Goal: Task Accomplishment & Management: Manage account settings

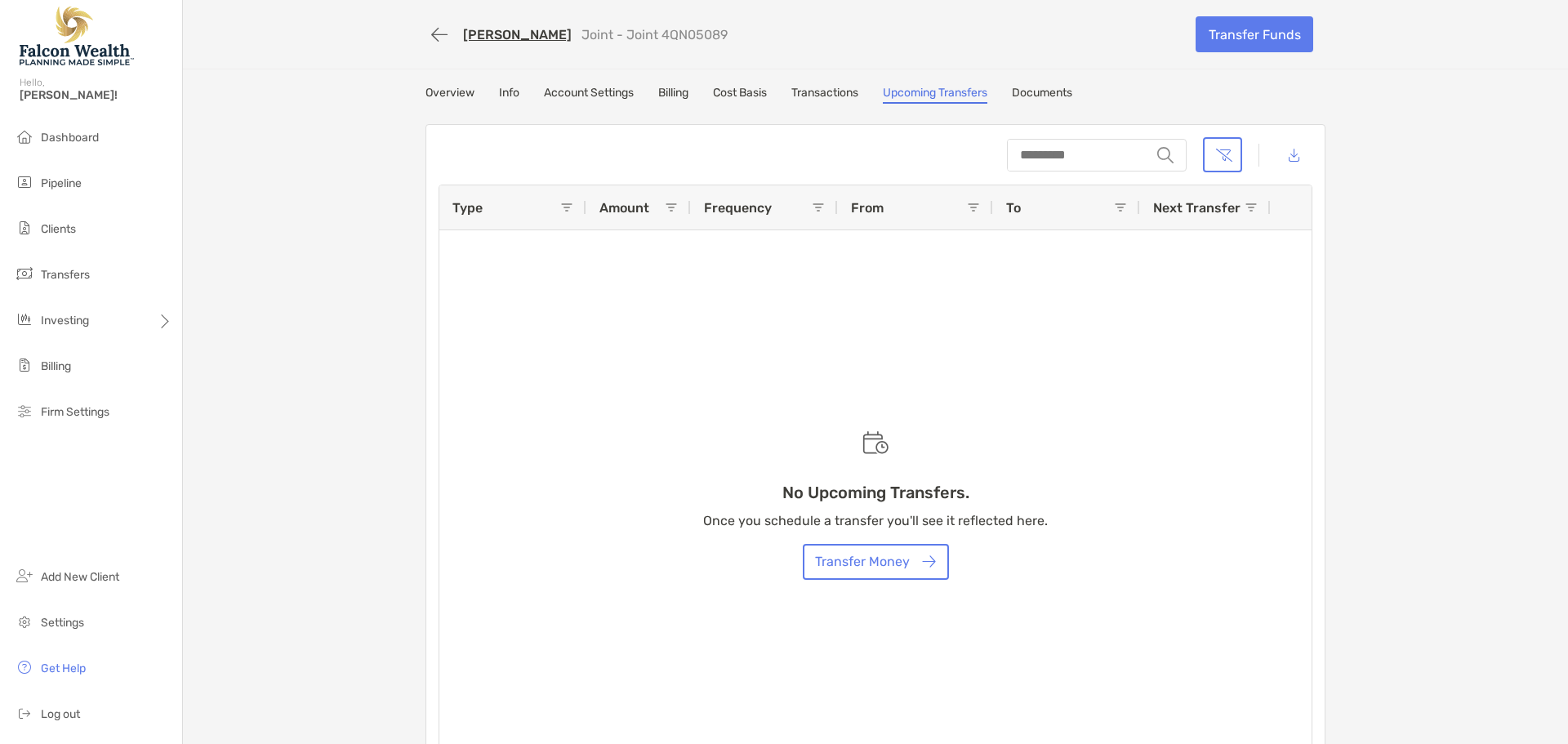
click at [445, 95] on link "Overview" at bounding box center [449, 95] width 49 height 18
drag, startPoint x: 1051, startPoint y: 149, endPoint x: 1012, endPoint y: 154, distance: 39.3
click at [1051, 149] on input "string" at bounding box center [1079, 155] width 141 height 29
click at [444, 87] on link "Overview" at bounding box center [449, 95] width 49 height 18
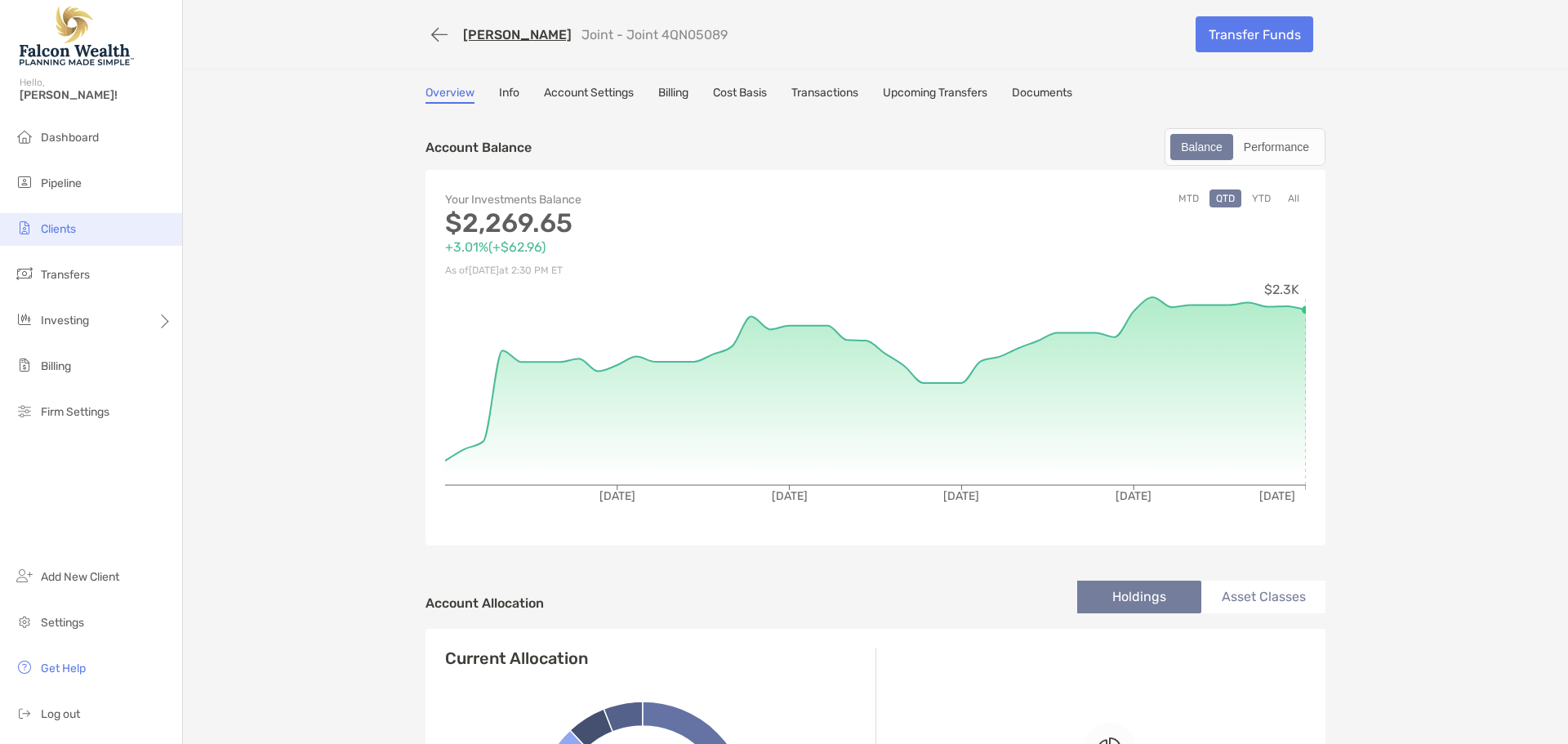
click at [80, 228] on li "Clients" at bounding box center [91, 229] width 182 height 33
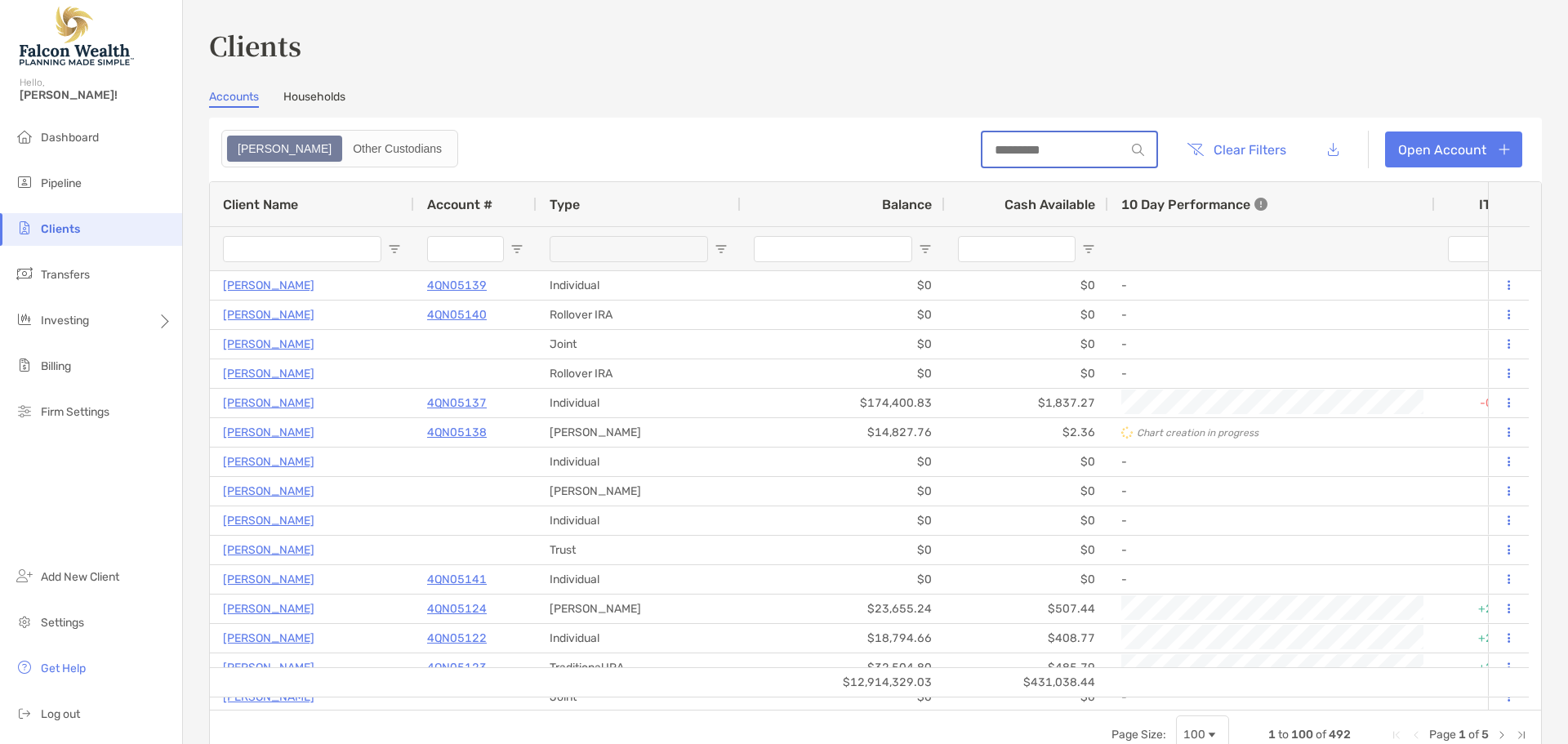
click at [1012, 143] on input at bounding box center [1054, 150] width 143 height 14
type input "*****"
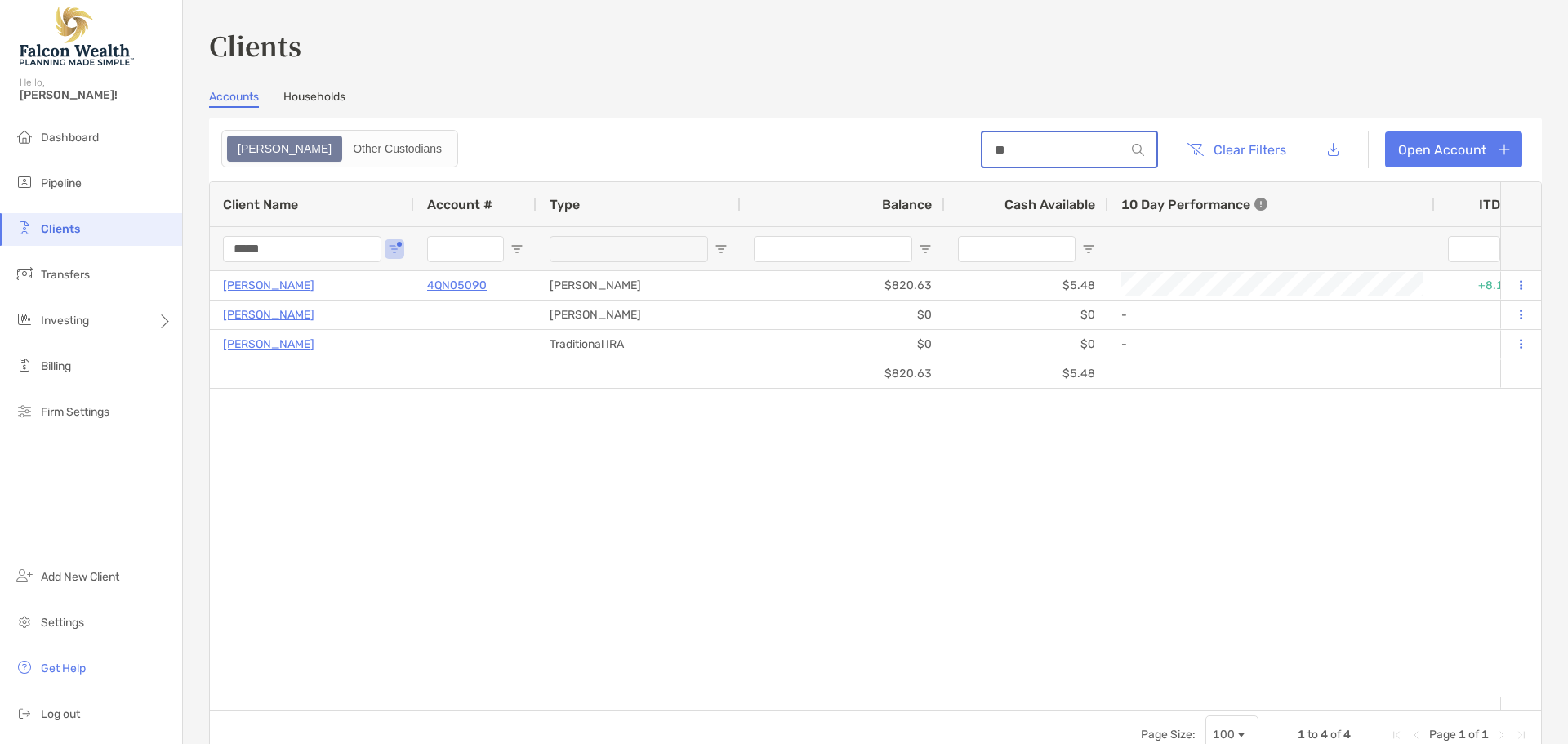
type input "********"
drag, startPoint x: 307, startPoint y: 250, endPoint x: 103, endPoint y: 246, distance: 204.0
click at [103, 246] on div "Clients Hello, [PERSON_NAME]! Dashboard Pipeline Clients Transfers Investing Bi…" at bounding box center [784, 372] width 1568 height 744
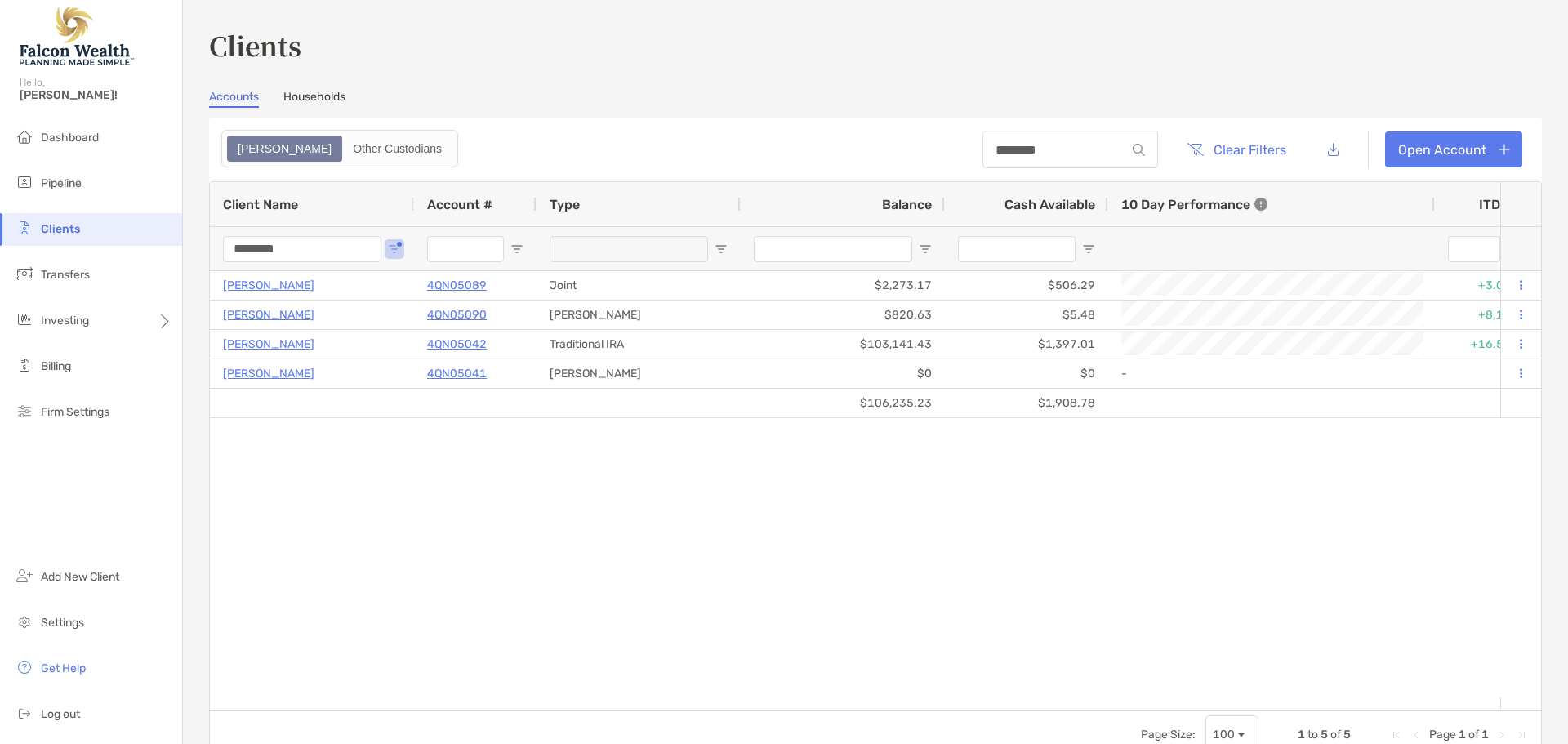
type input "********"
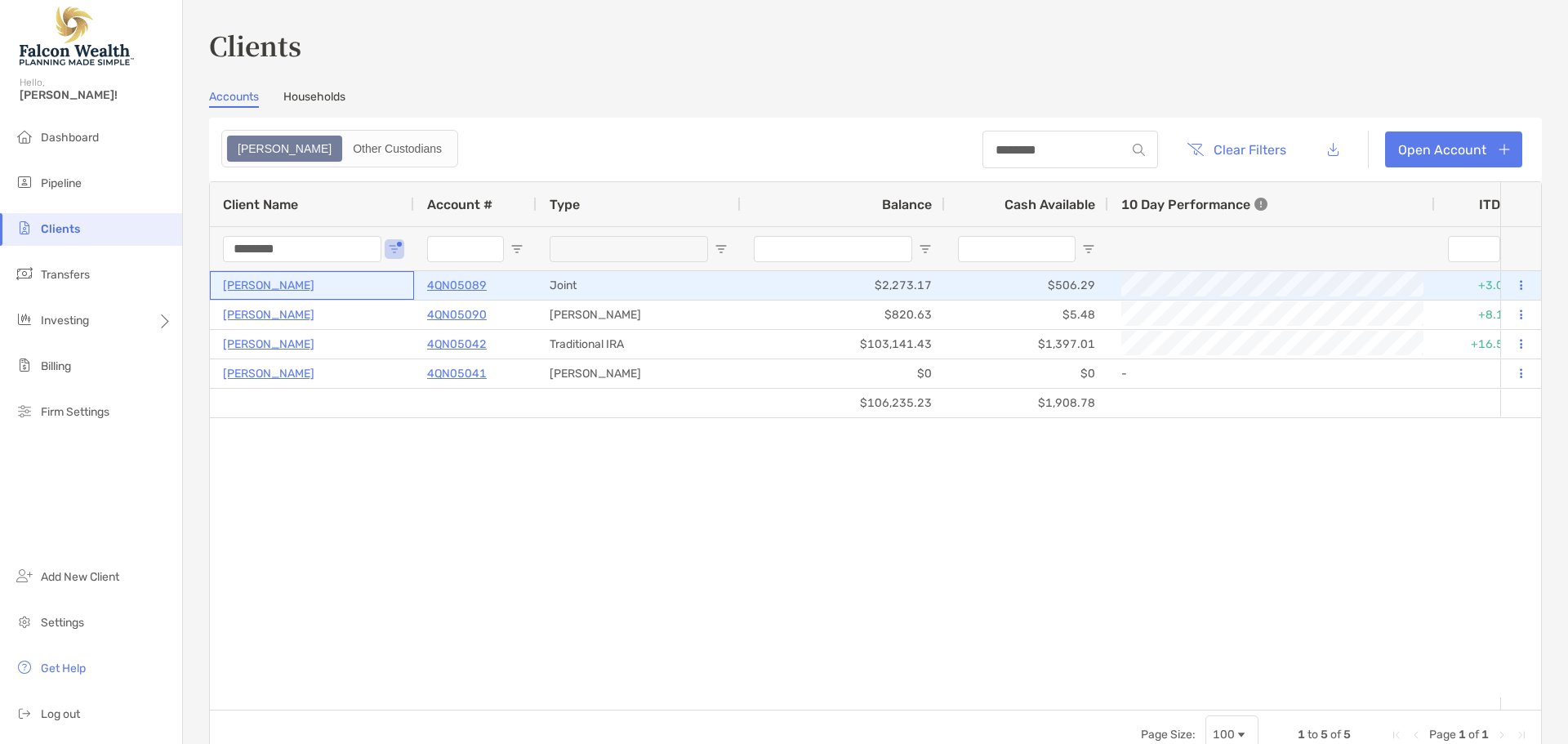
click at [315, 285] on p "[PERSON_NAME]" at bounding box center [269, 286] width 92 height 20
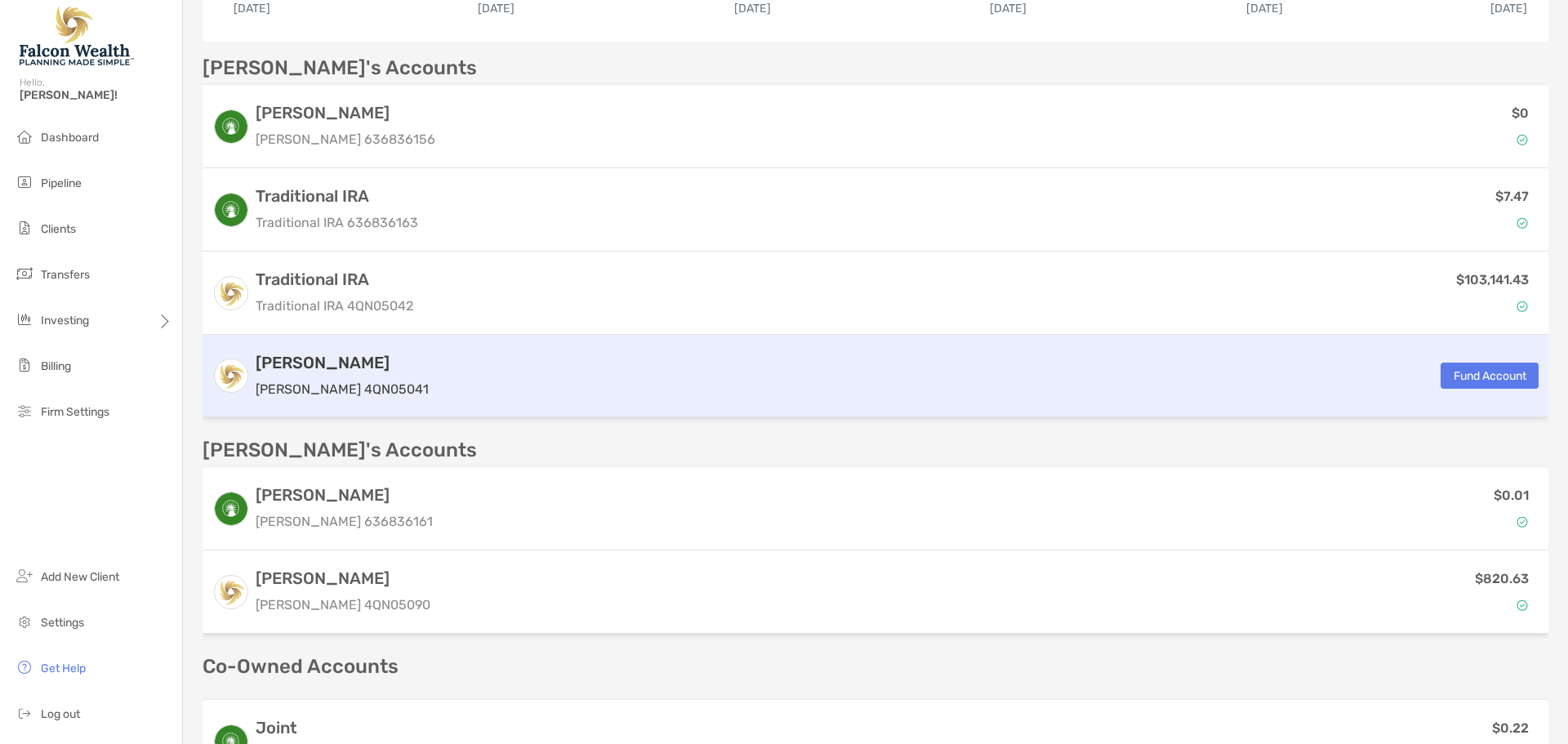
scroll to position [653, 0]
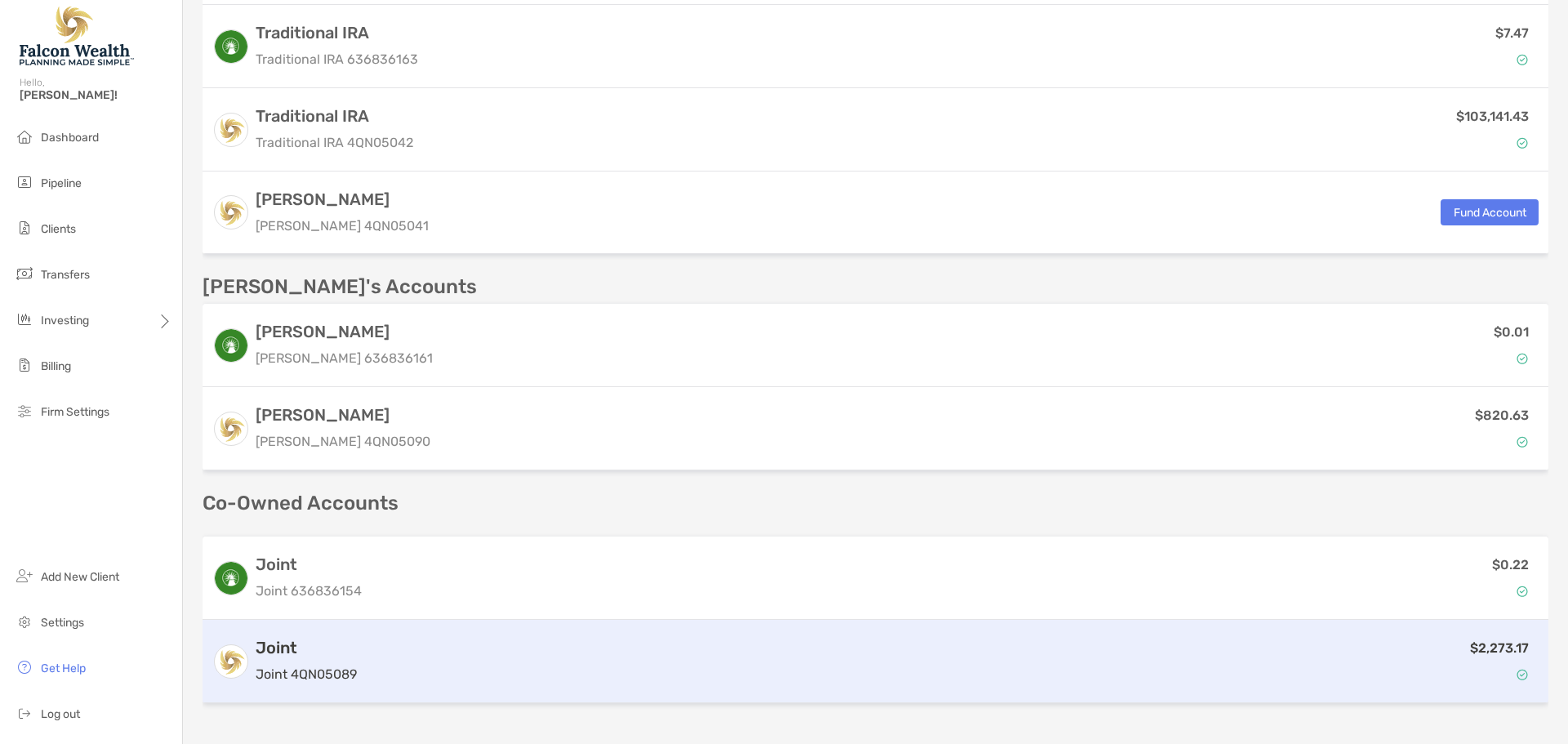
click at [1201, 668] on div "$2,273.17" at bounding box center [951, 661] width 1176 height 47
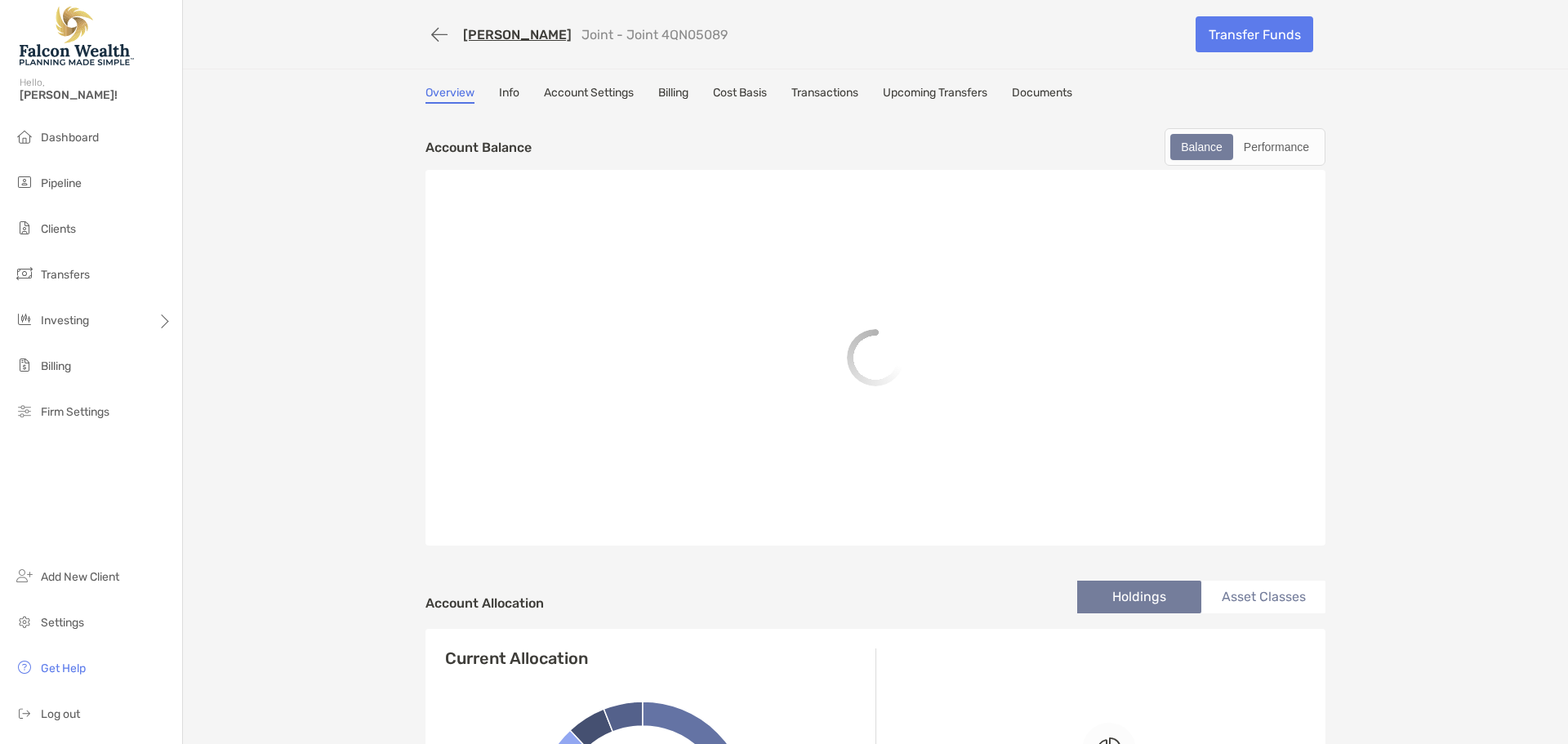
scroll to position [245, 0]
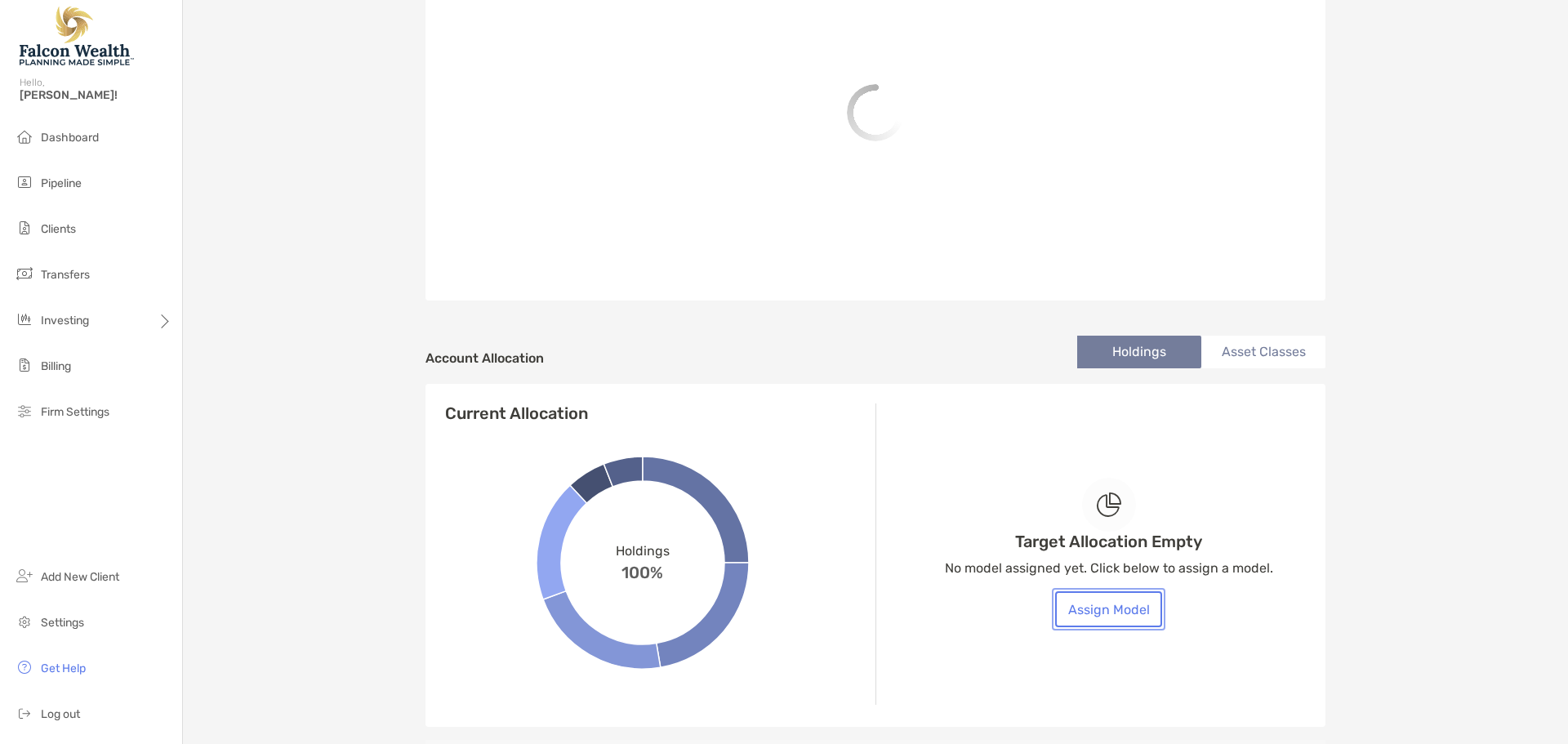
click at [1142, 609] on button "Assign Model" at bounding box center [1109, 609] width 107 height 36
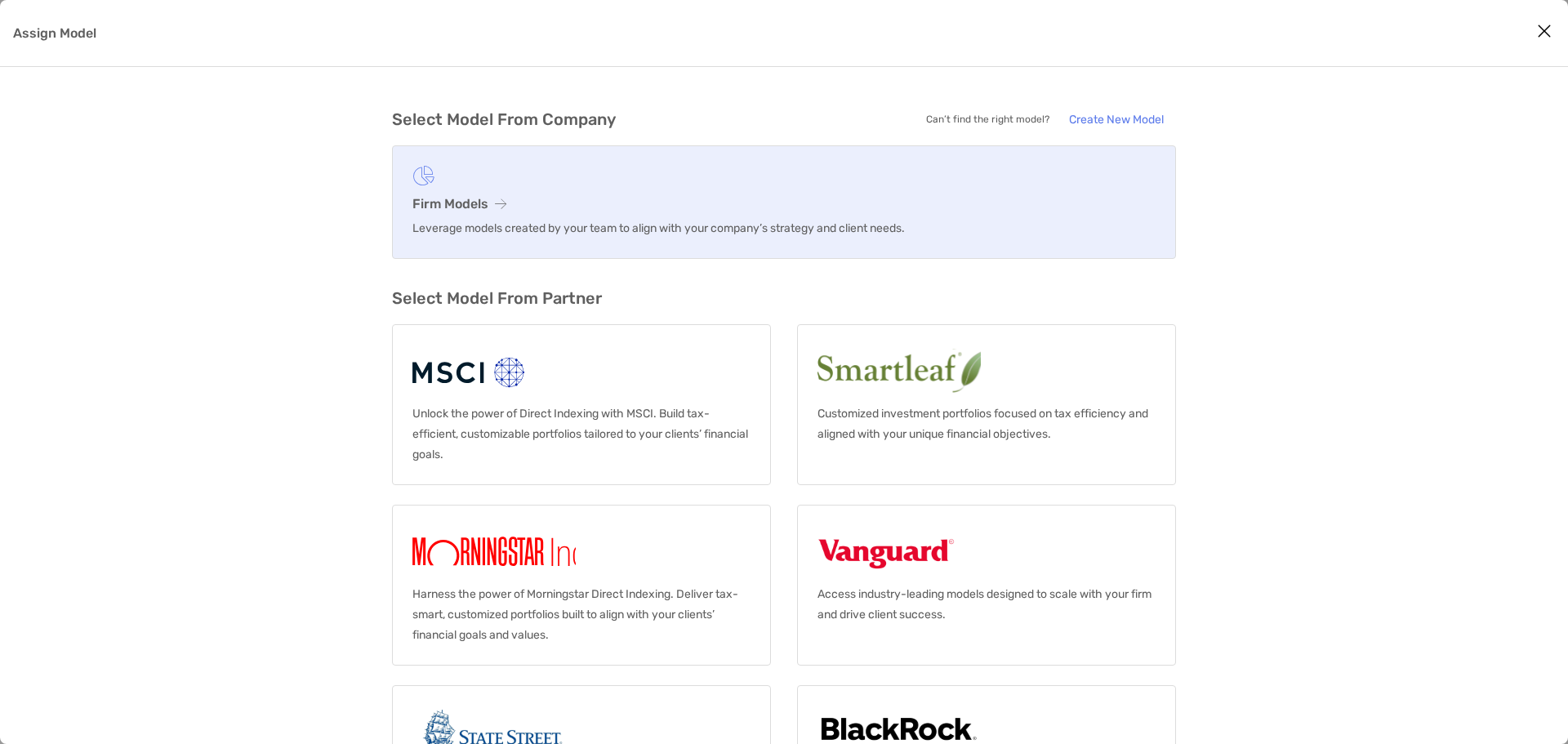
click at [613, 202] on h3 "Firm Models" at bounding box center [784, 204] width 743 height 16
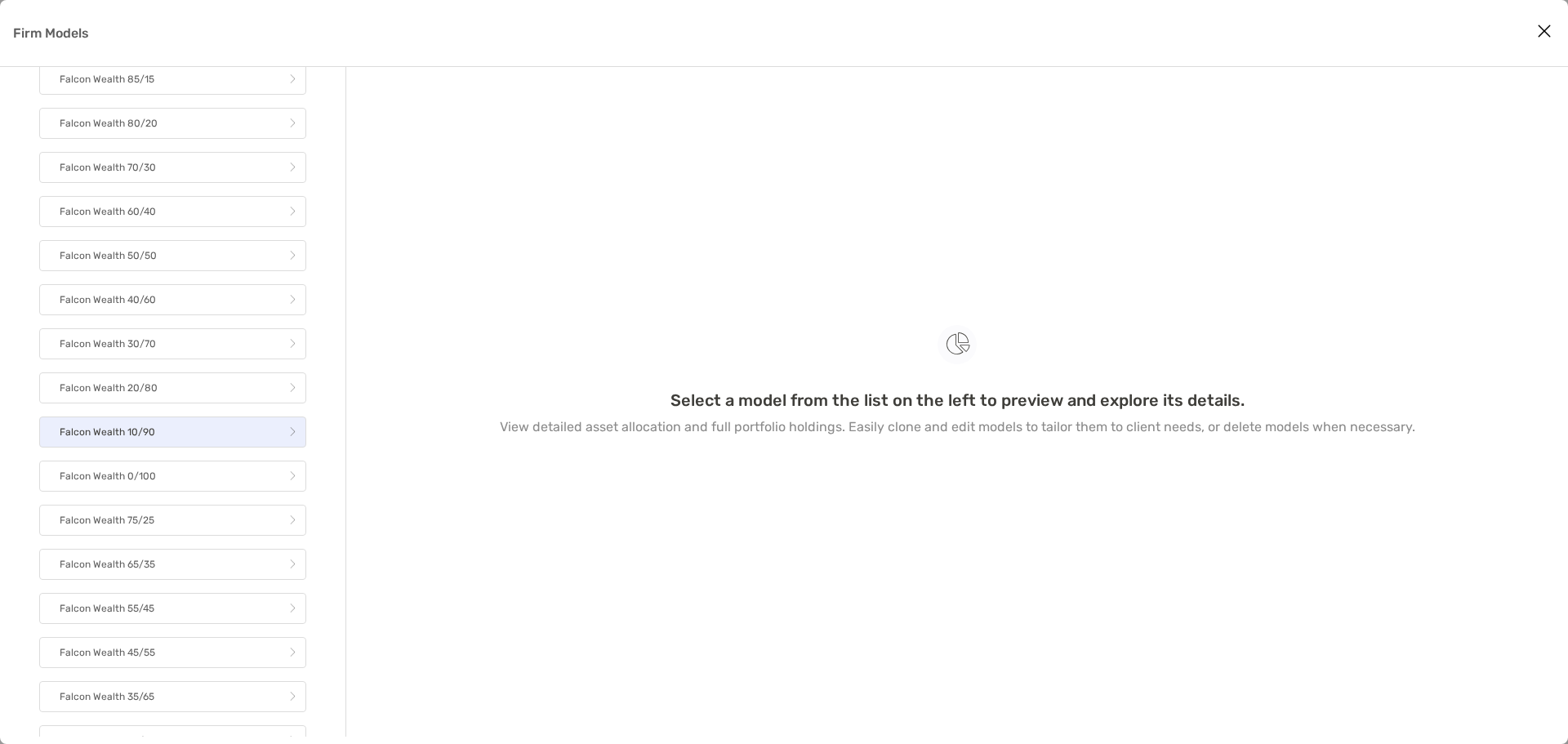
scroll to position [327, 0]
click at [174, 498] on link "Falcon Wealth 65/35" at bounding box center [172, 482] width 267 height 31
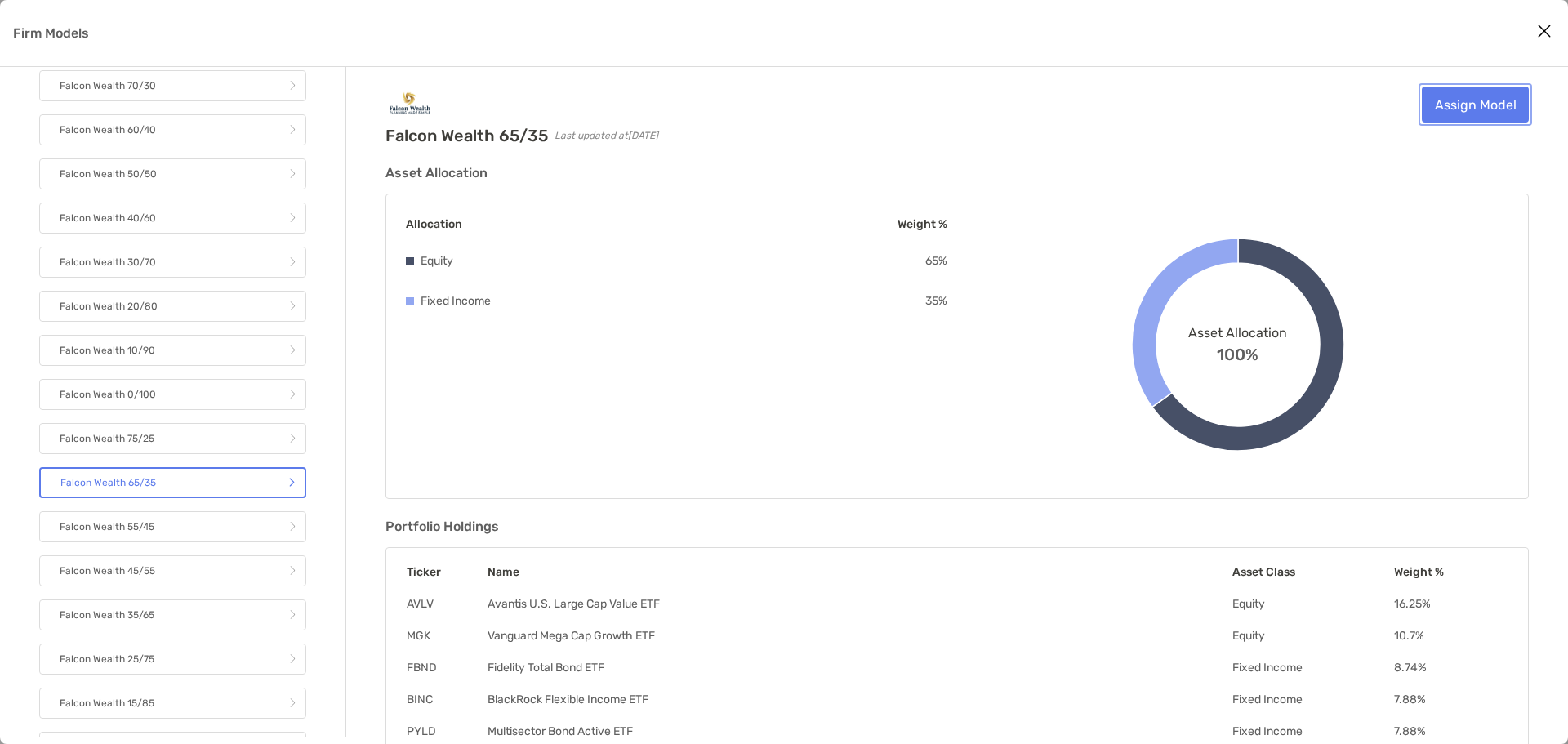
click at [1474, 114] on link "Assign Model" at bounding box center [1475, 105] width 107 height 36
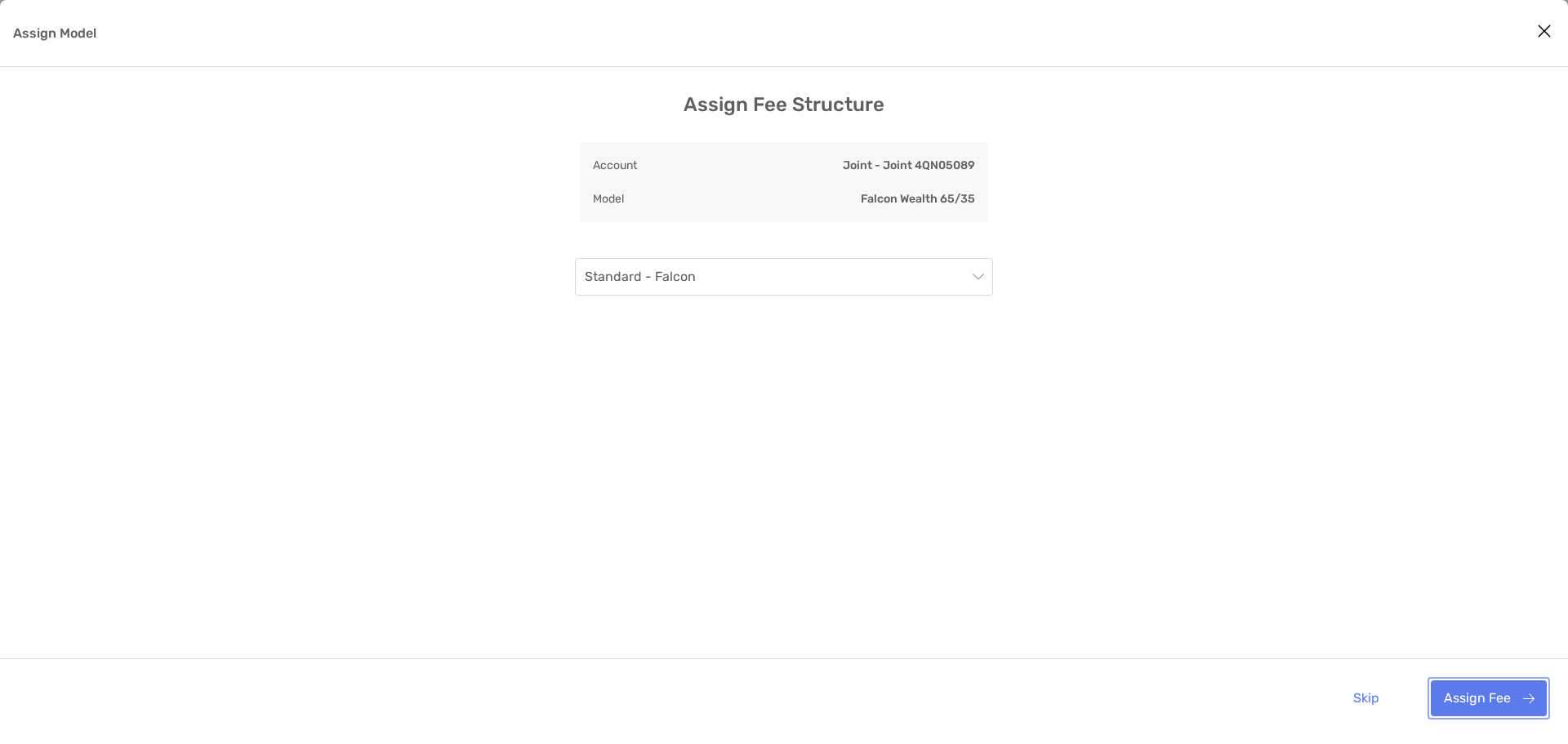
click at [1471, 693] on button "Assign Fee" at bounding box center [1489, 698] width 116 height 36
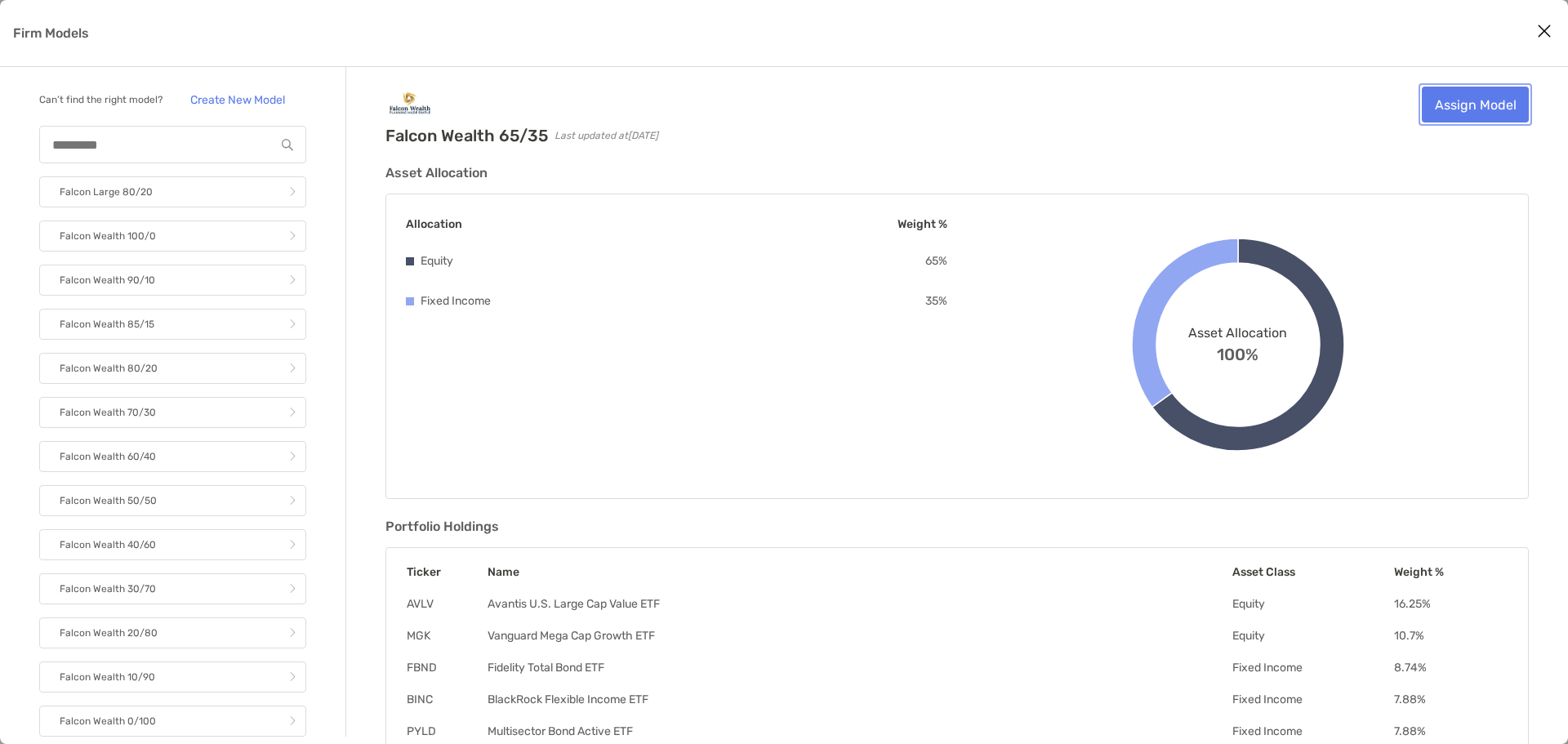
click at [1472, 96] on link "Assign Model" at bounding box center [1475, 105] width 107 height 36
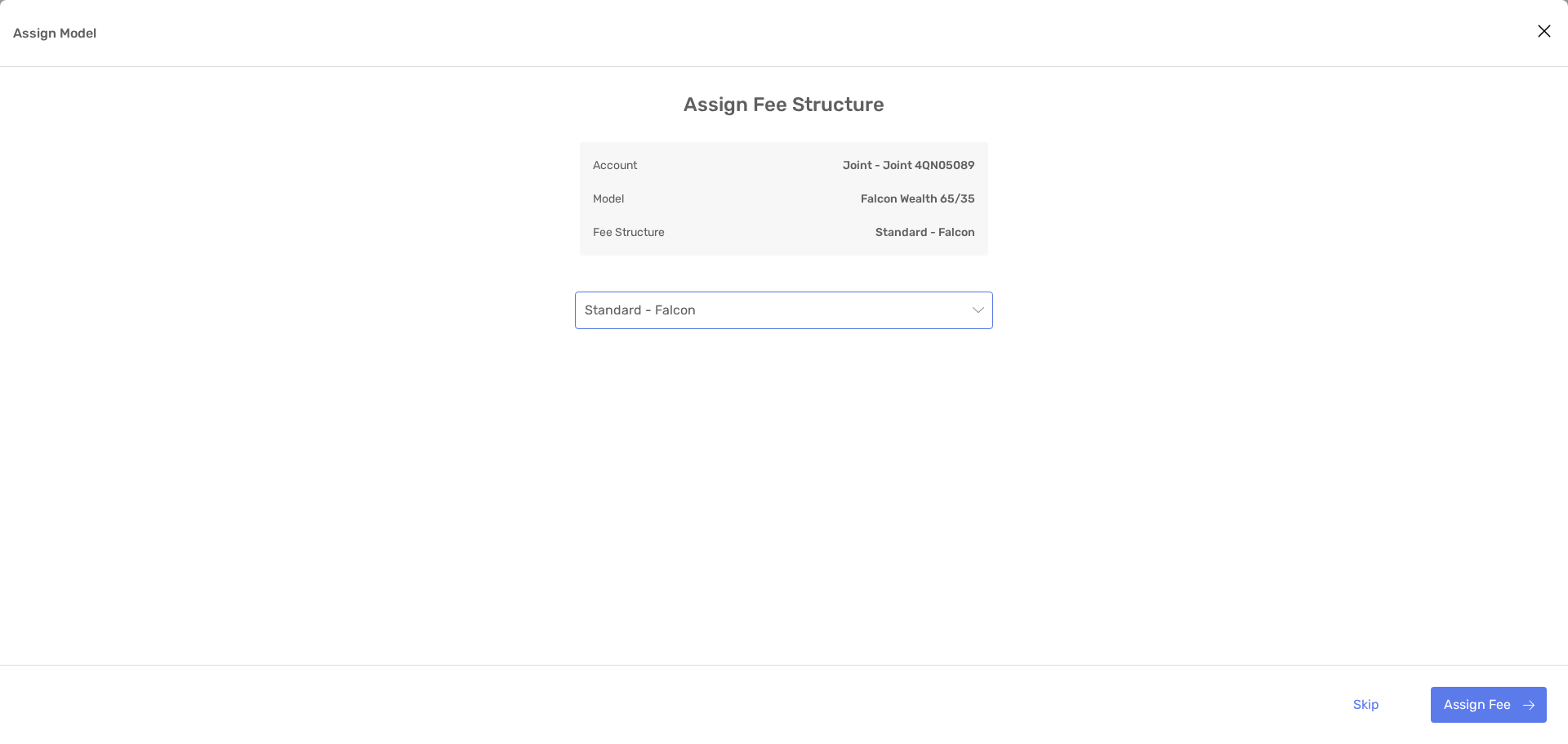
click at [682, 312] on span "Standard - Falcon" at bounding box center [784, 311] width 398 height 36
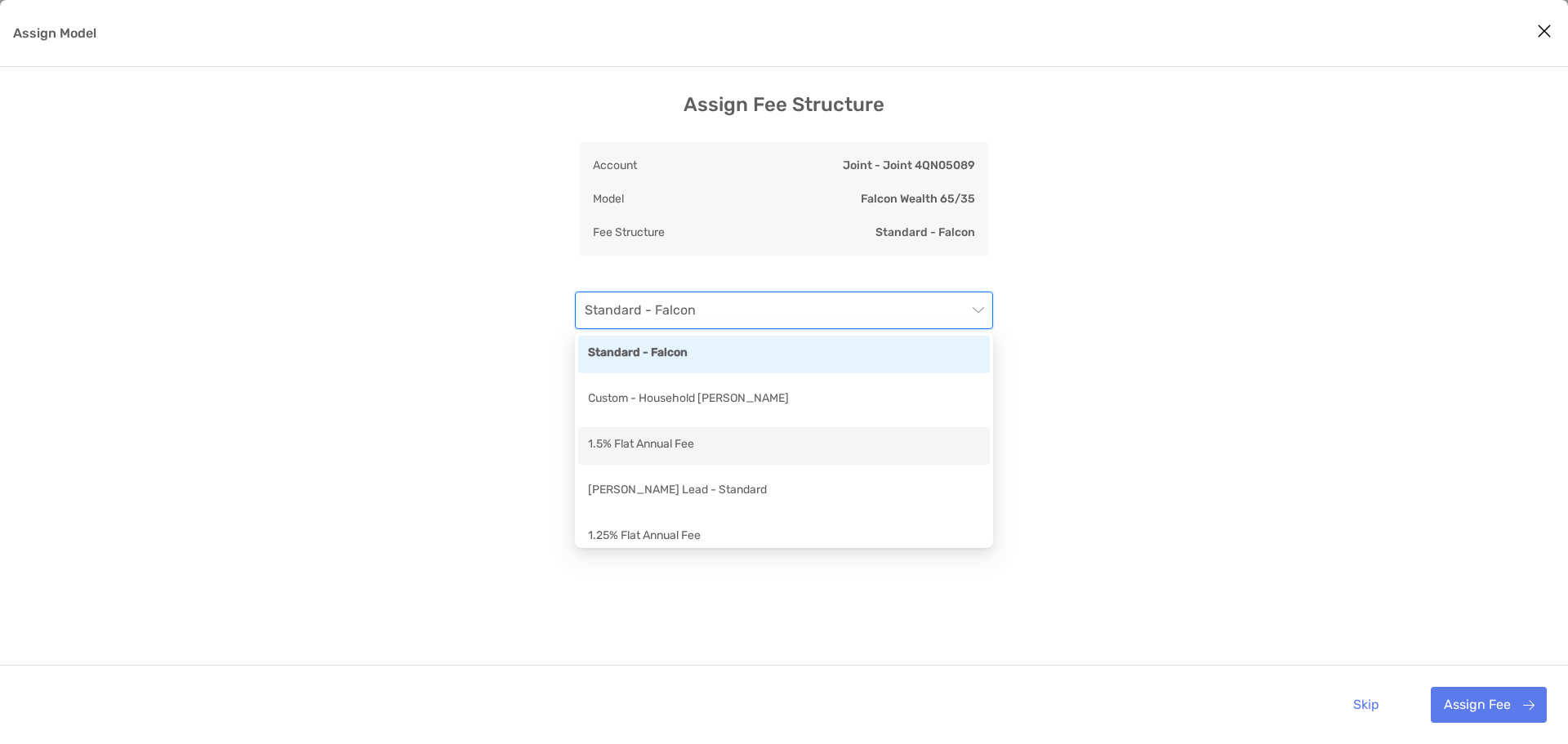
scroll to position [82, 0]
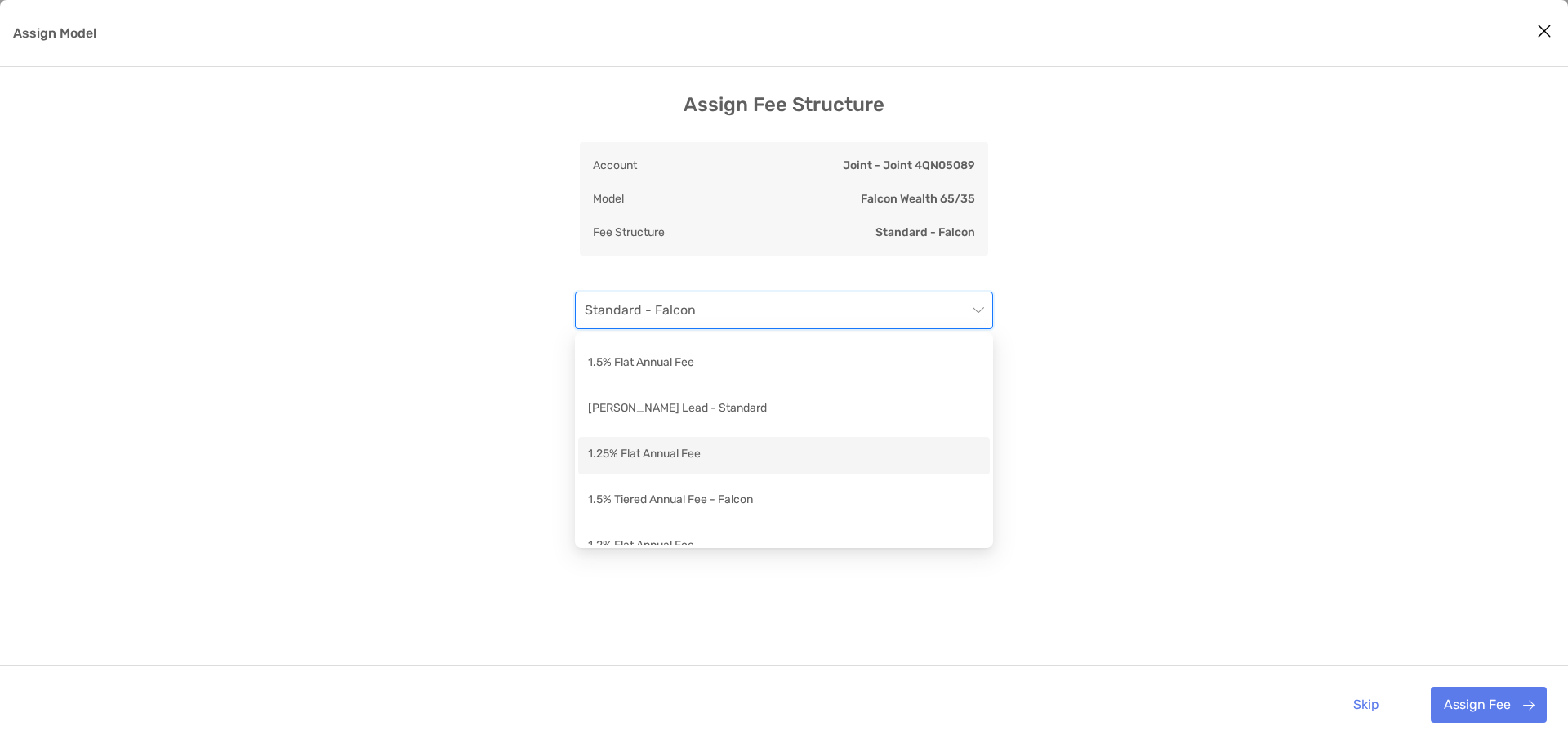
click at [688, 454] on div "1.25% Flat Annual Fee" at bounding box center [784, 455] width 392 height 20
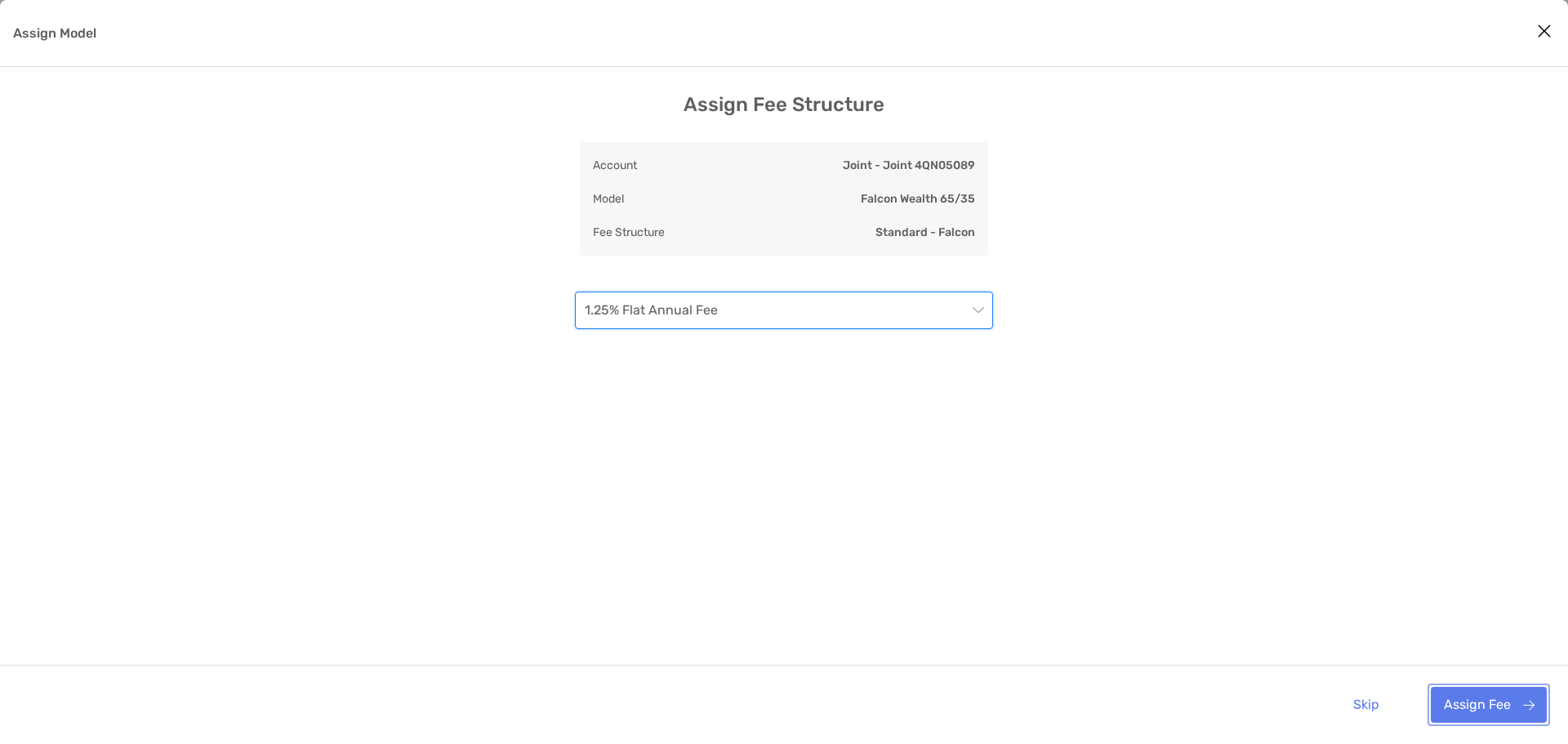
click at [1458, 706] on button "Assign Fee" at bounding box center [1489, 705] width 116 height 36
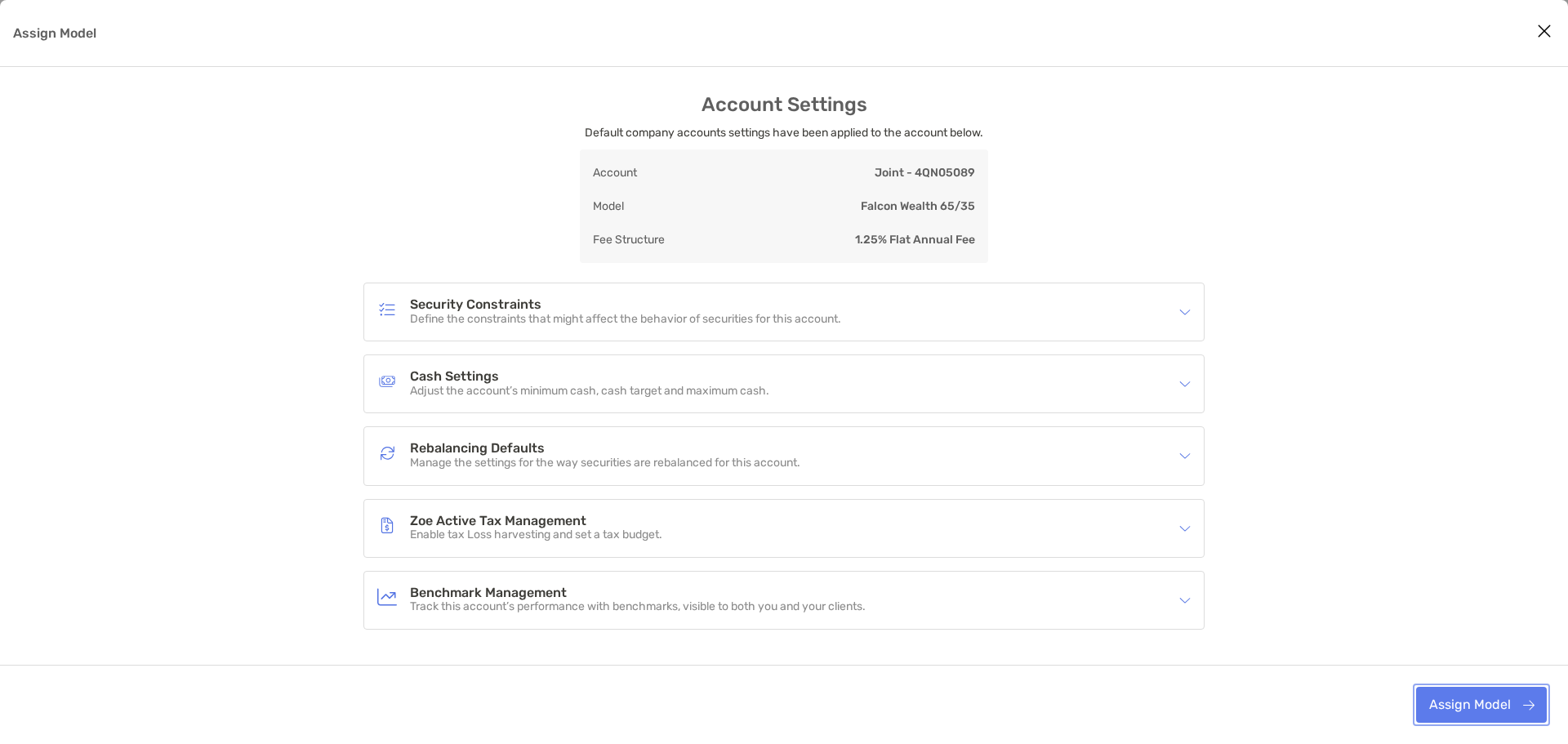
click at [1466, 704] on button "Assign Model" at bounding box center [1481, 705] width 131 height 36
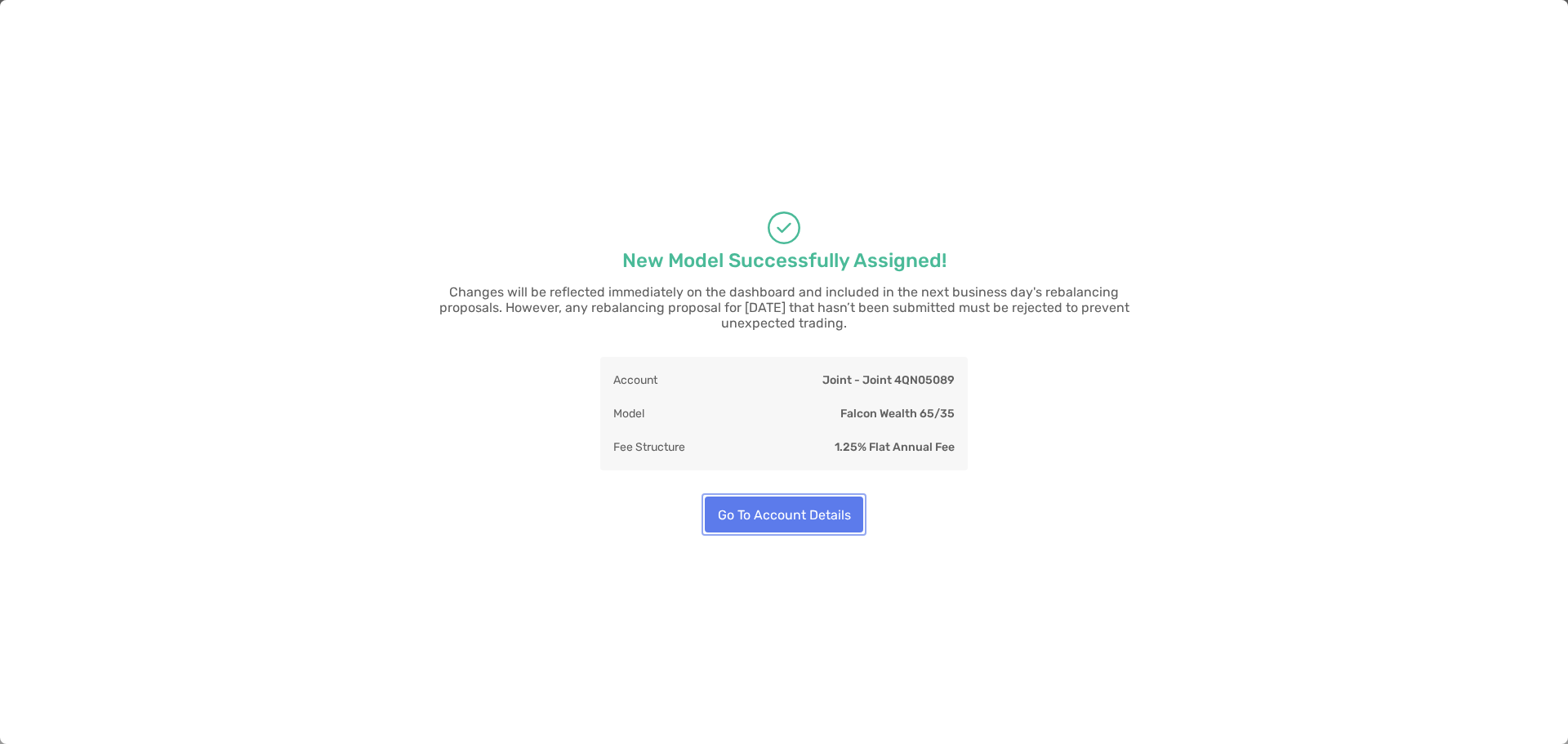
click at [838, 508] on button "Go To Account Details" at bounding box center [784, 514] width 159 height 36
